Goal: Task Accomplishment & Management: Use online tool/utility

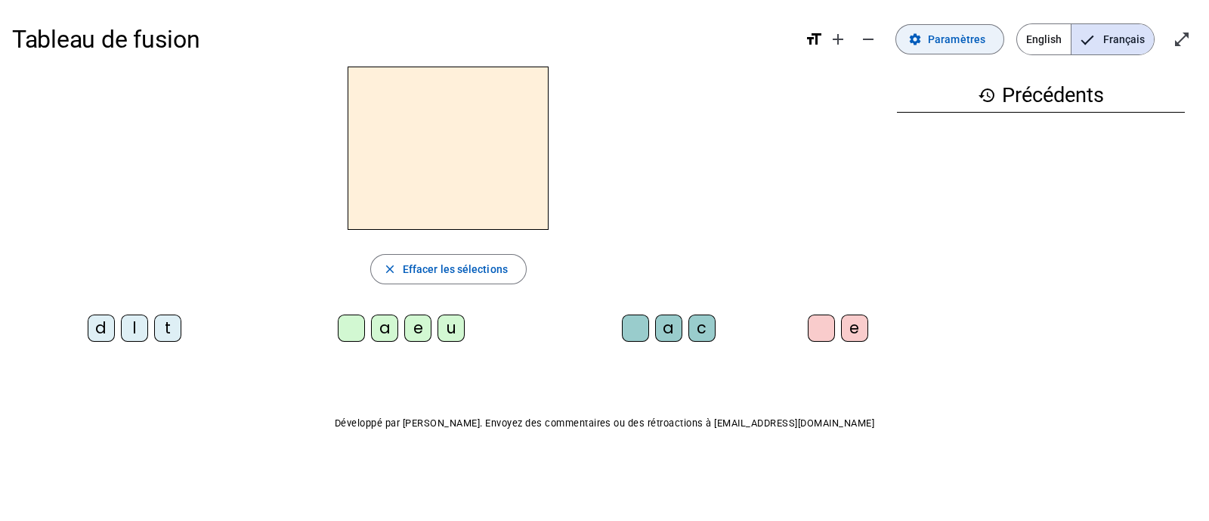
click at [934, 39] on span "Paramètres" at bounding box center [956, 39] width 57 height 18
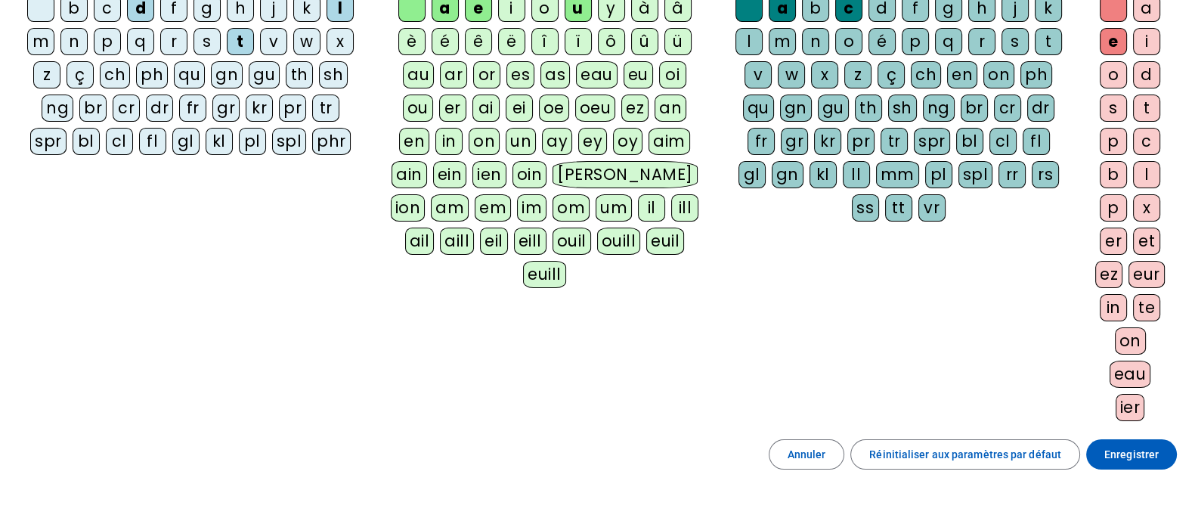
scroll to position [235, 0]
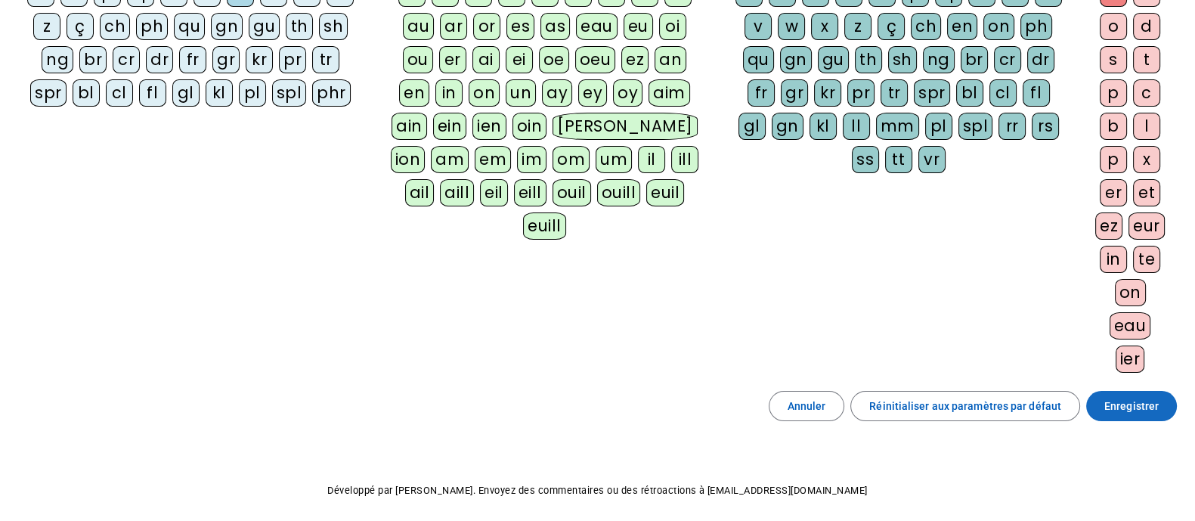
click at [1127, 405] on span "Enregistrer" at bounding box center [1131, 406] width 54 height 18
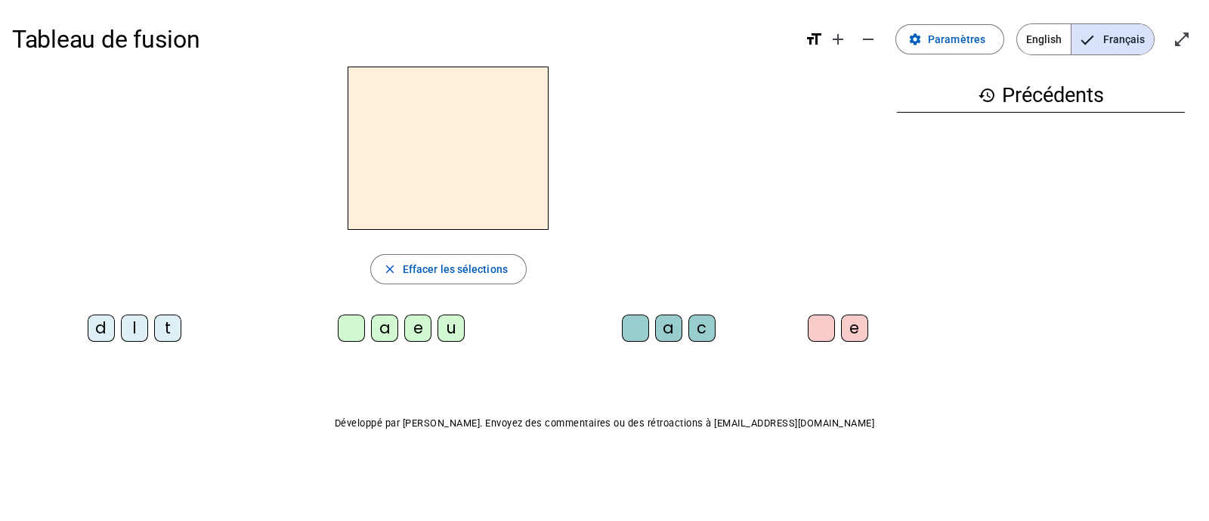
click at [134, 328] on div "l" at bounding box center [134, 327] width 27 height 27
click at [384, 330] on div "a" at bounding box center [384, 327] width 27 height 27
click at [698, 330] on div "c" at bounding box center [702, 327] width 27 height 27
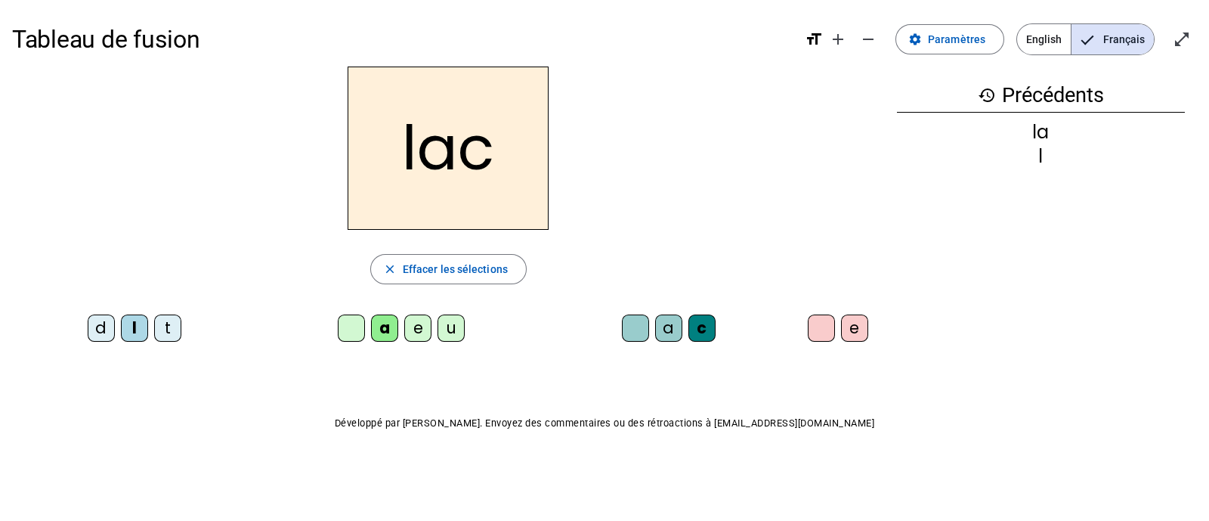
click at [169, 339] on div "t" at bounding box center [167, 327] width 27 height 27
click at [624, 327] on div at bounding box center [635, 327] width 27 height 27
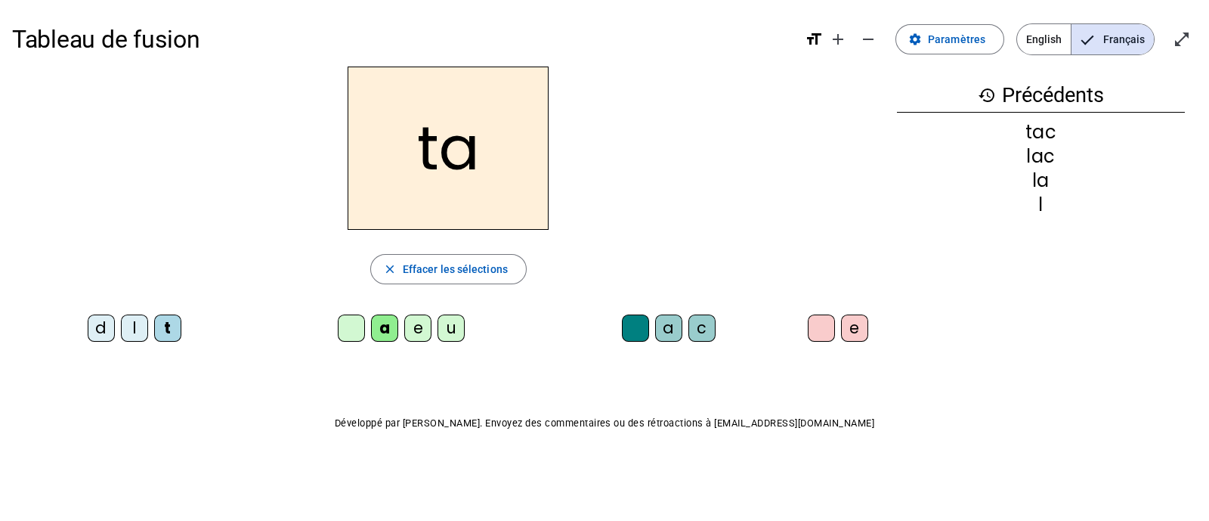
click at [416, 323] on div "e" at bounding box center [417, 327] width 27 height 27
click at [447, 326] on div "u" at bounding box center [451, 327] width 27 height 27
click at [98, 323] on div "d" at bounding box center [101, 327] width 27 height 27
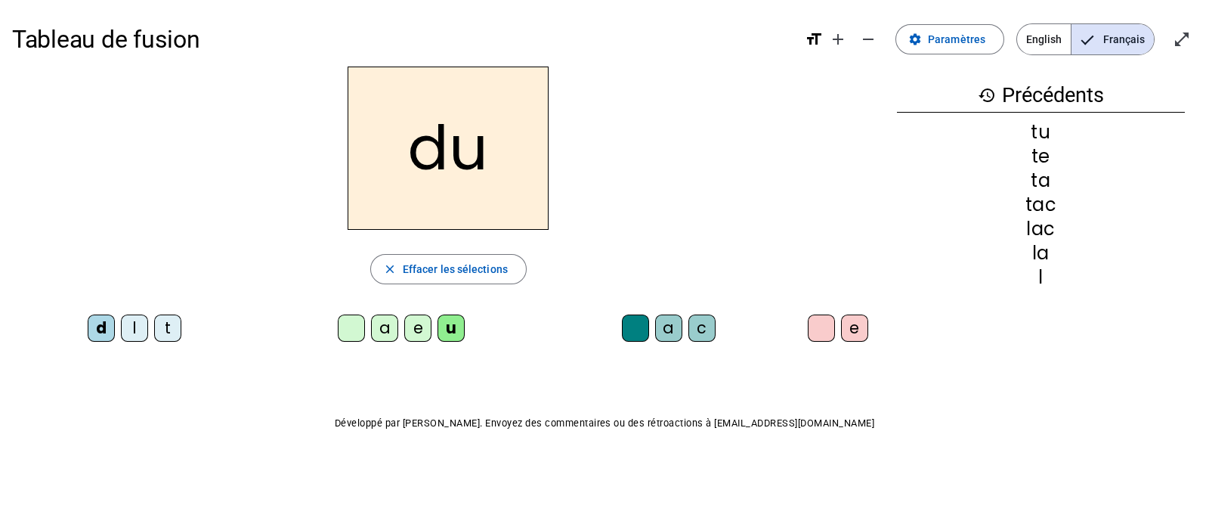
click at [698, 330] on div "c" at bounding box center [702, 327] width 27 height 27
